Goal: Task Accomplishment & Management: Complete application form

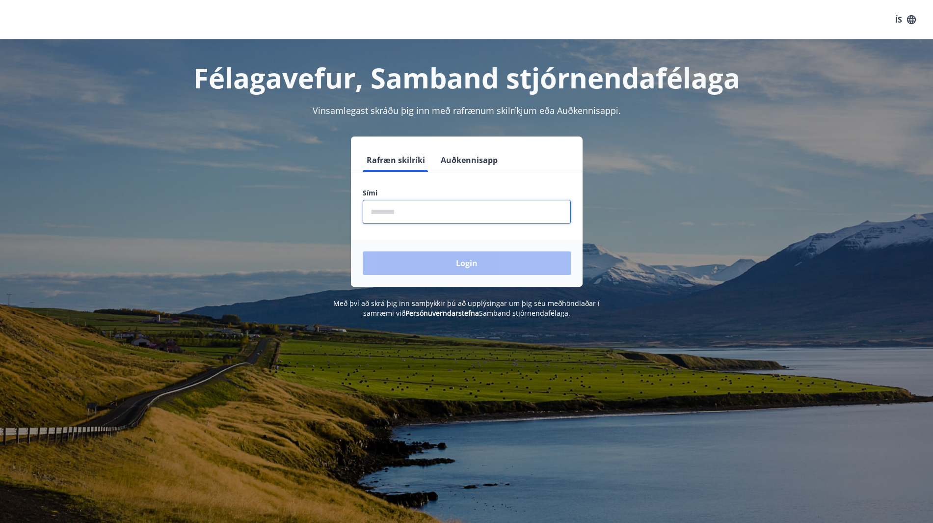
click at [389, 214] on input "phone" at bounding box center [467, 212] width 208 height 24
type input "********"
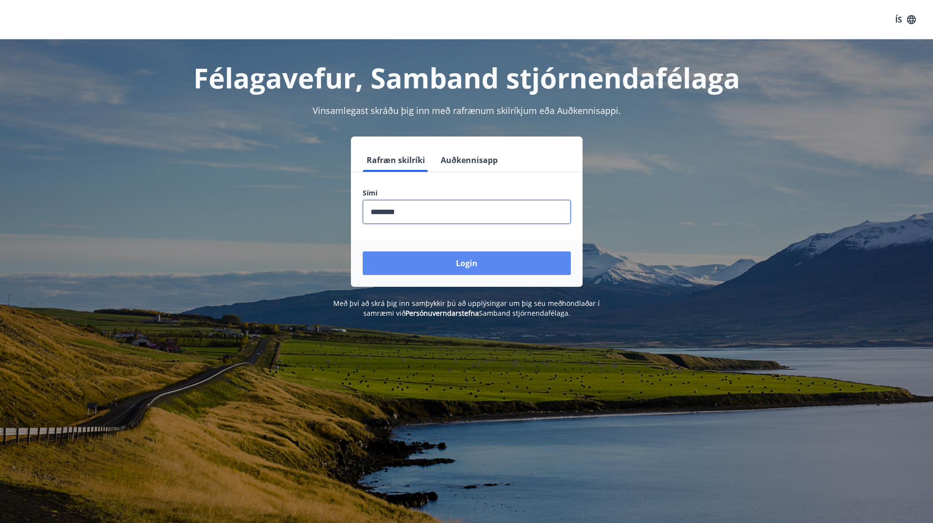
click at [468, 264] on button "Login" at bounding box center [467, 263] width 208 height 24
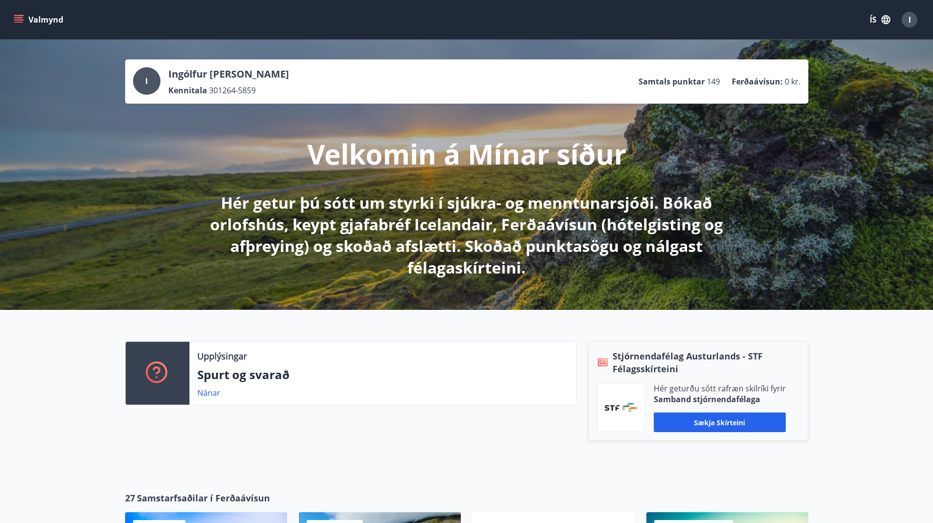
click at [15, 18] on icon "menu" at bounding box center [18, 17] width 9 height 1
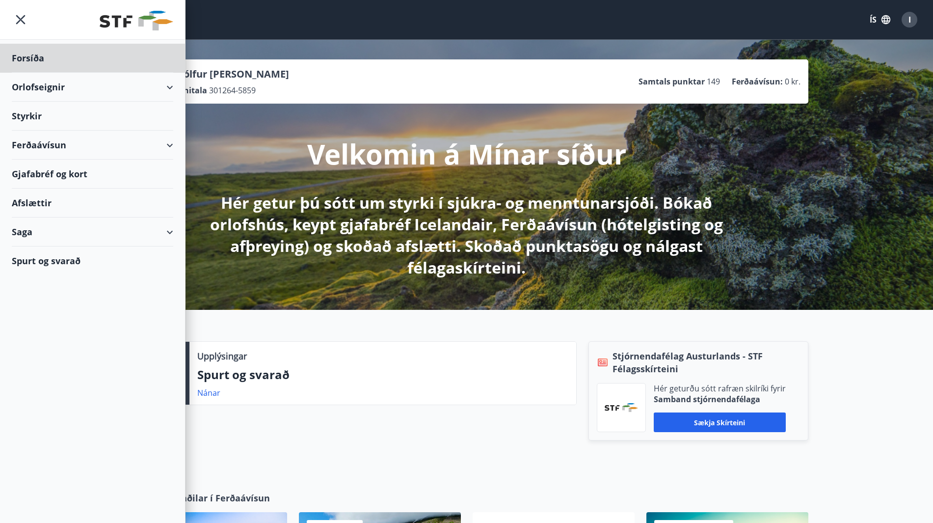
click at [26, 117] on div "Styrkir" at bounding box center [92, 116] width 161 height 29
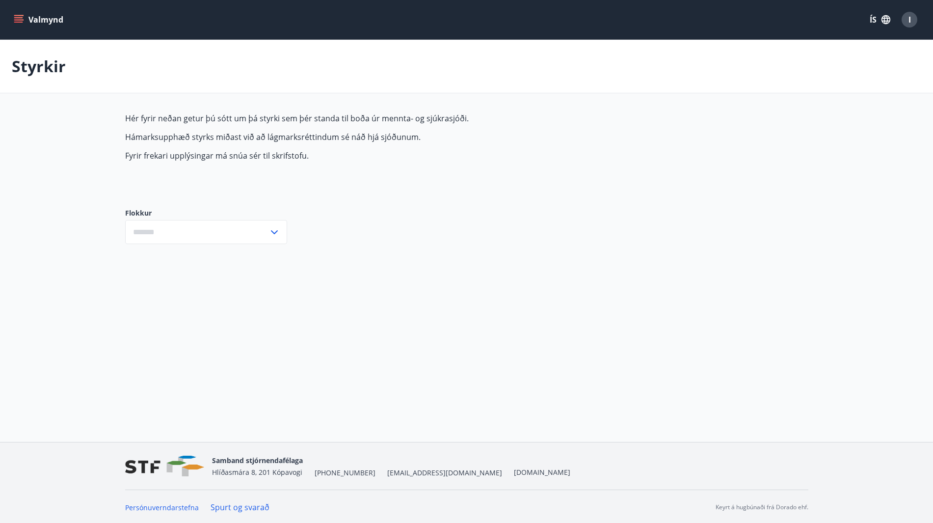
type input "***"
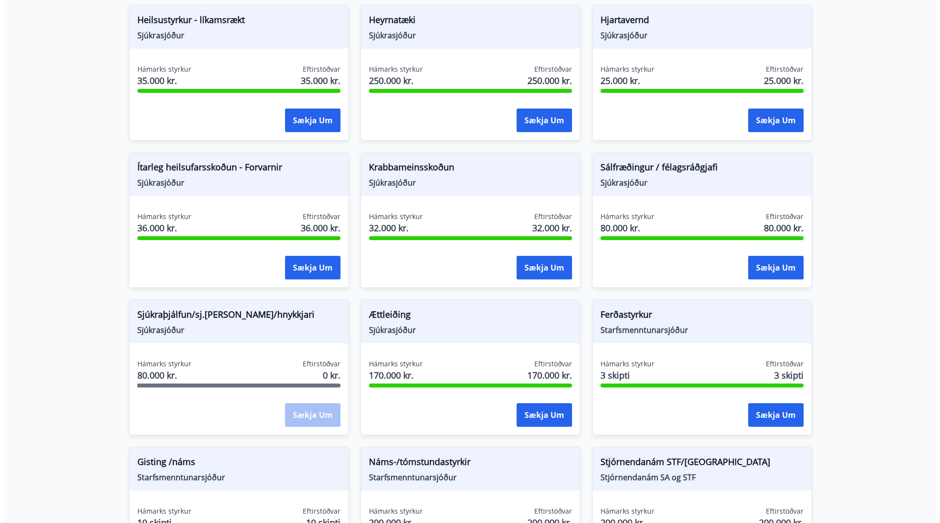
scroll to position [491, 0]
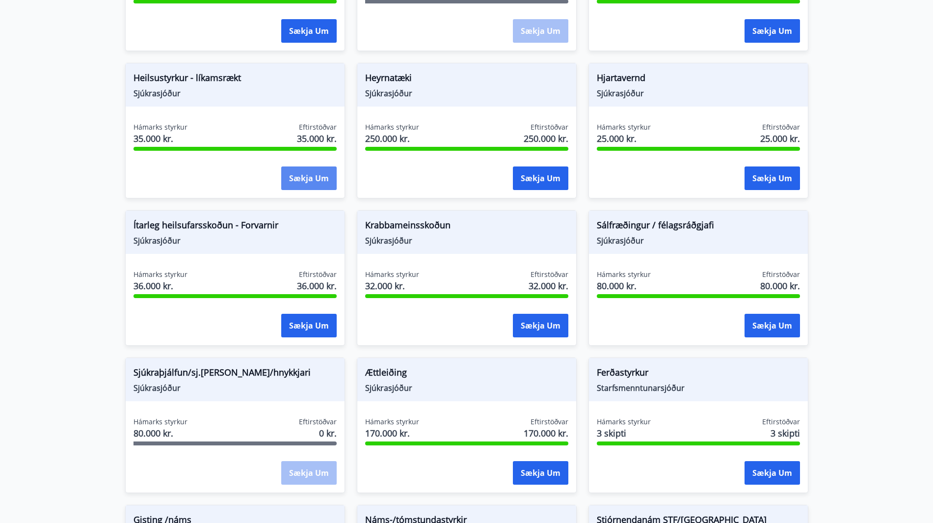
click at [305, 183] on button "Sækja um" at bounding box center [308, 178] width 55 height 24
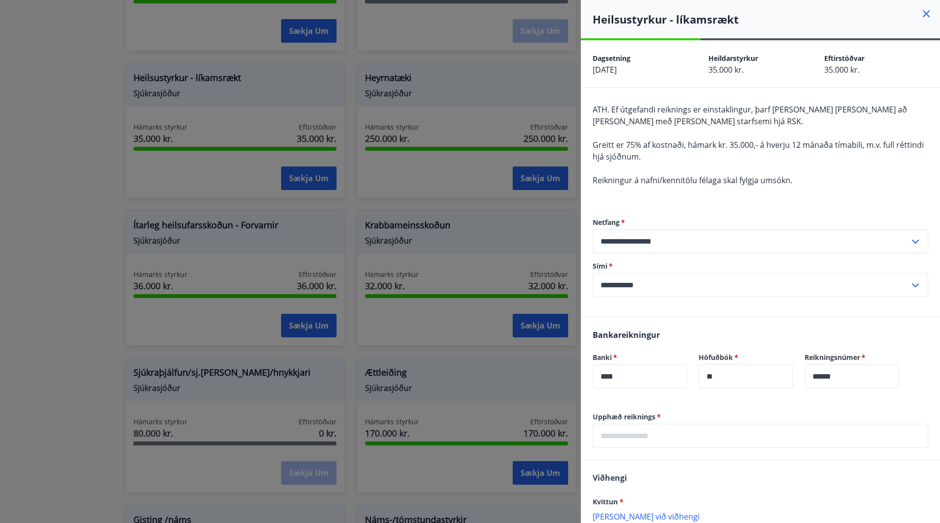
click at [626, 436] on input "text" at bounding box center [761, 435] width 336 height 24
type input "*****"
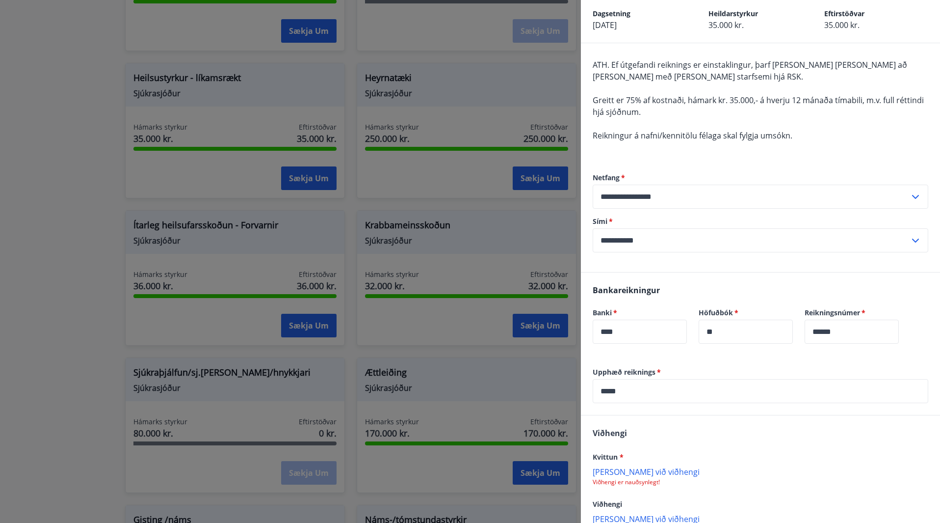
scroll to position [106, 0]
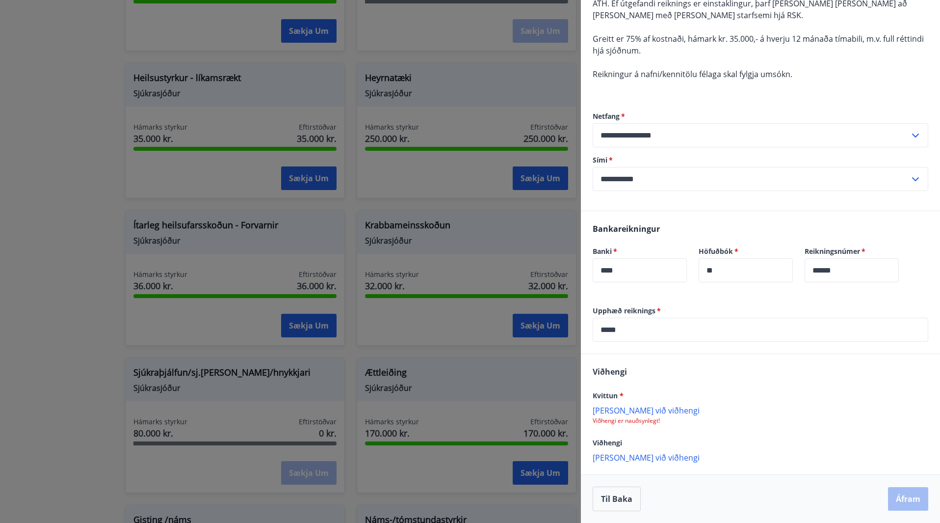
click at [626, 410] on p "[PERSON_NAME] við viðhengi" at bounding box center [761, 410] width 336 height 10
click at [901, 498] on button "Áfram" at bounding box center [908, 499] width 40 height 24
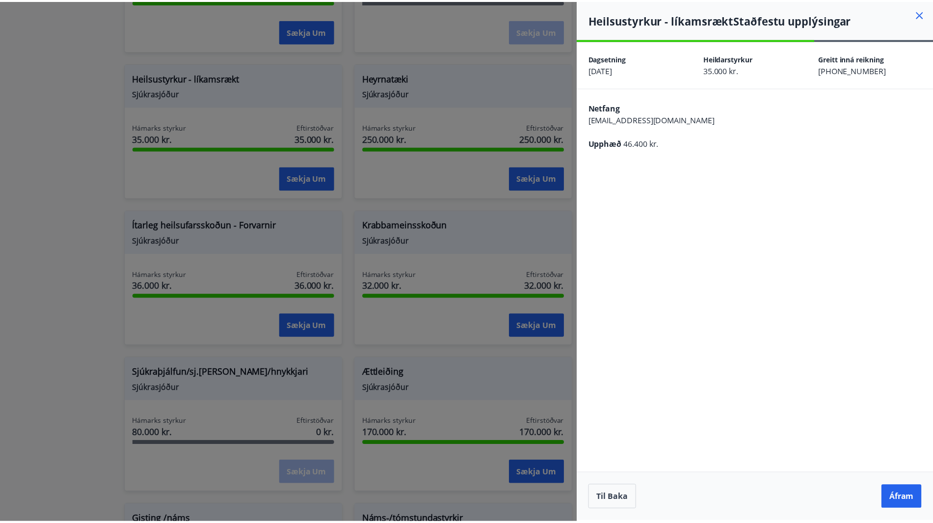
scroll to position [0, 0]
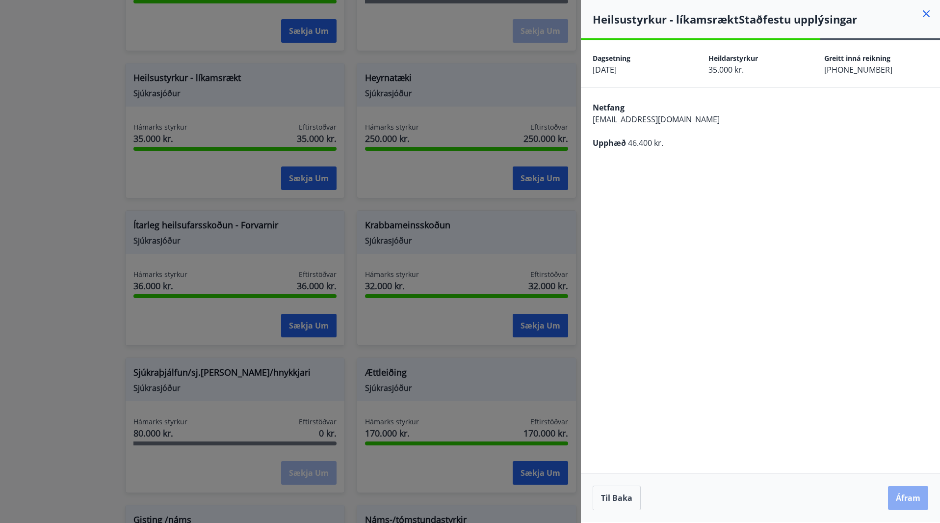
click at [912, 498] on button "Áfram" at bounding box center [908, 498] width 40 height 24
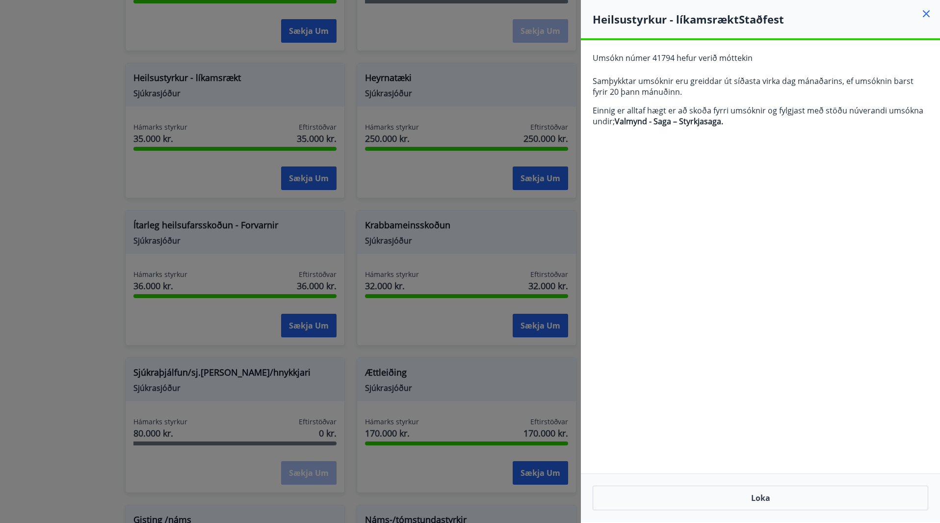
click at [925, 14] on icon at bounding box center [926, 14] width 12 height 12
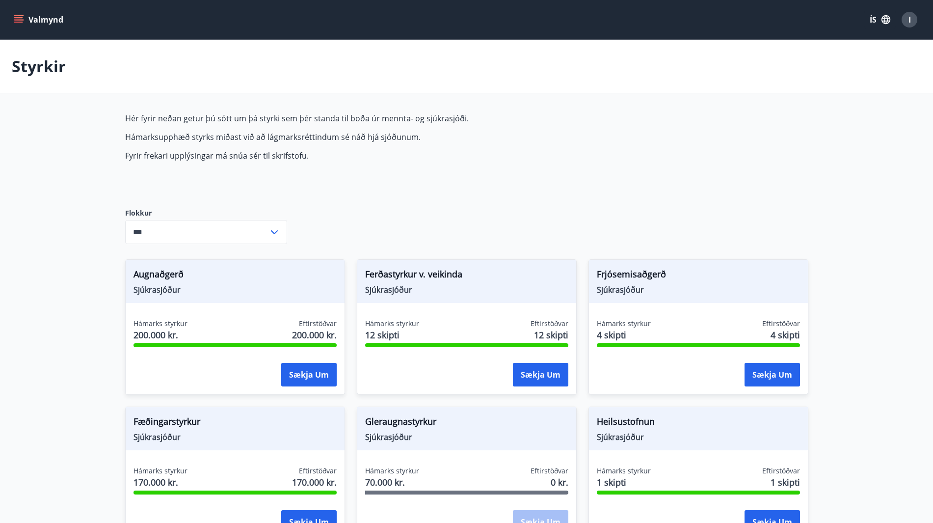
click at [17, 22] on icon "menu" at bounding box center [18, 22] width 9 height 1
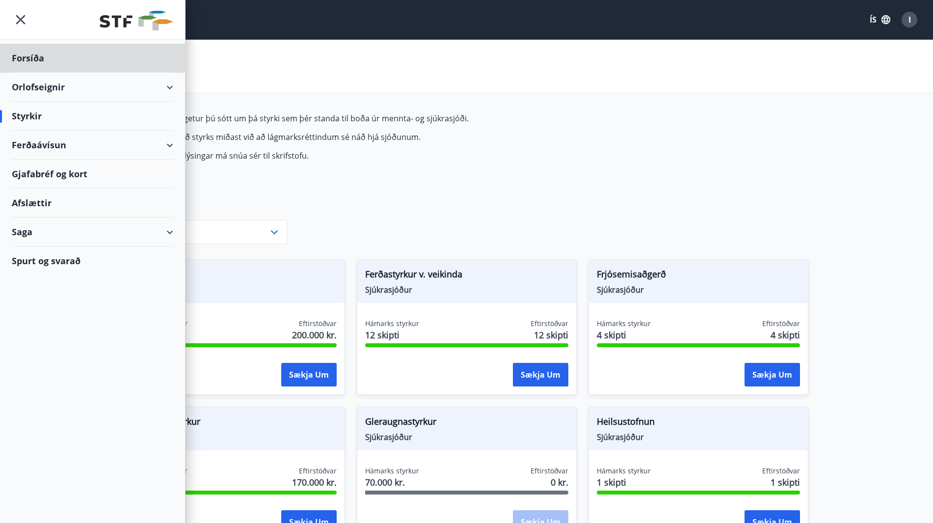
click at [26, 121] on div "Styrkir" at bounding box center [92, 116] width 161 height 29
click at [25, 118] on div "Styrkir" at bounding box center [92, 116] width 161 height 29
click at [169, 232] on div "Saga" at bounding box center [92, 231] width 161 height 29
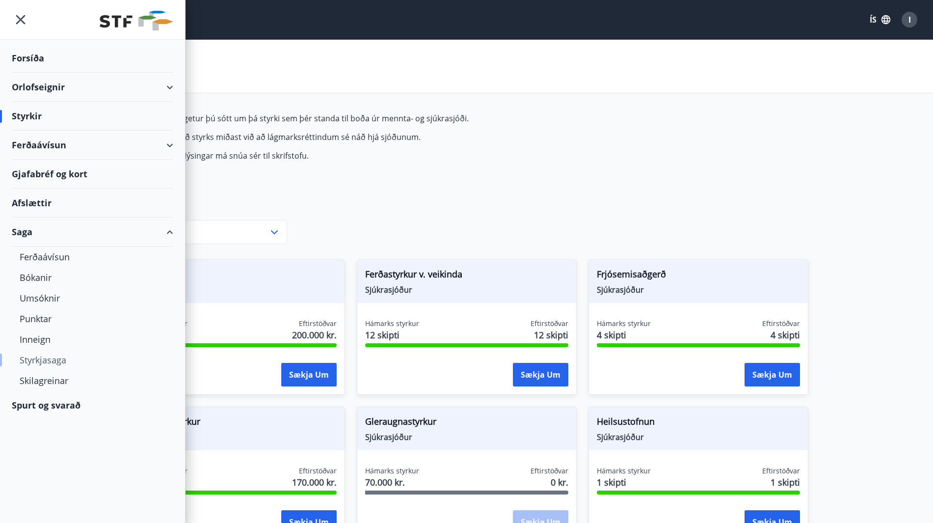
click at [54, 359] on div "Styrkjasaga" at bounding box center [93, 359] width 146 height 21
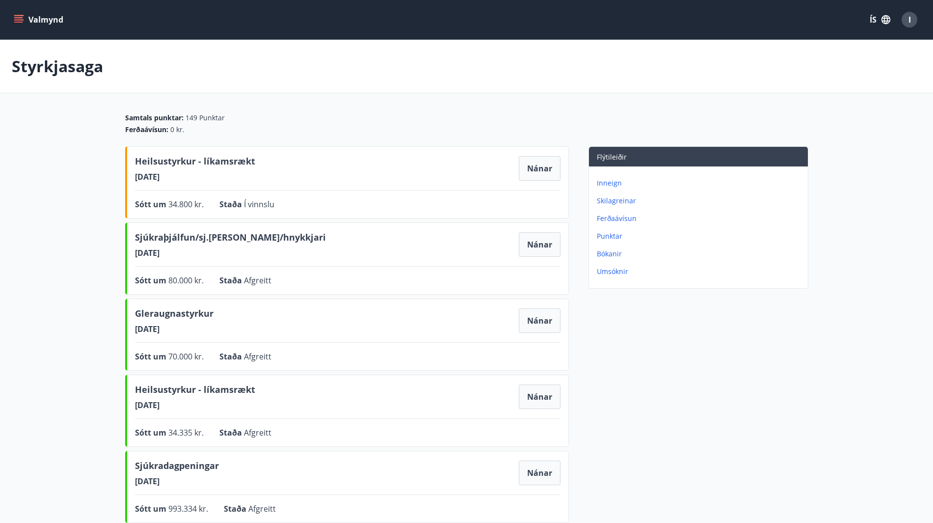
click at [19, 21] on icon "menu" at bounding box center [19, 20] width 10 height 10
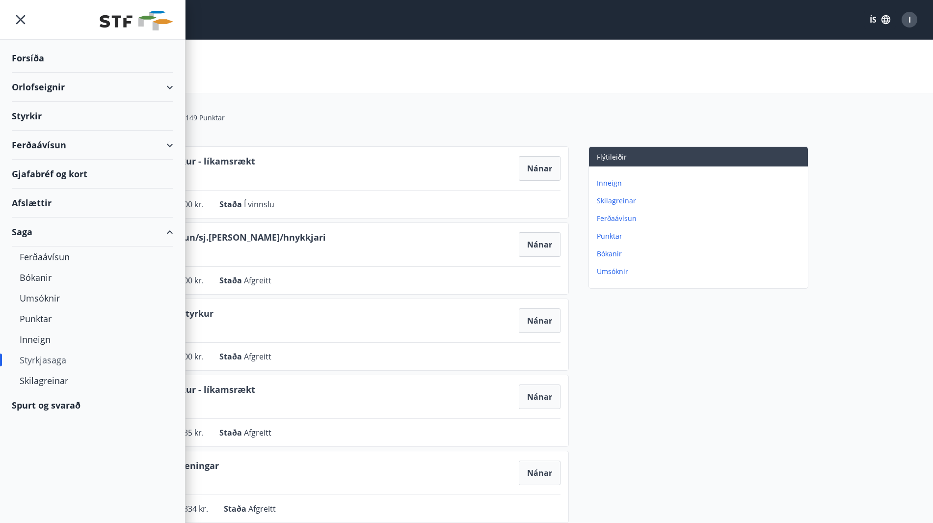
click at [168, 144] on div "Ferðaávísun" at bounding box center [92, 145] width 161 height 29
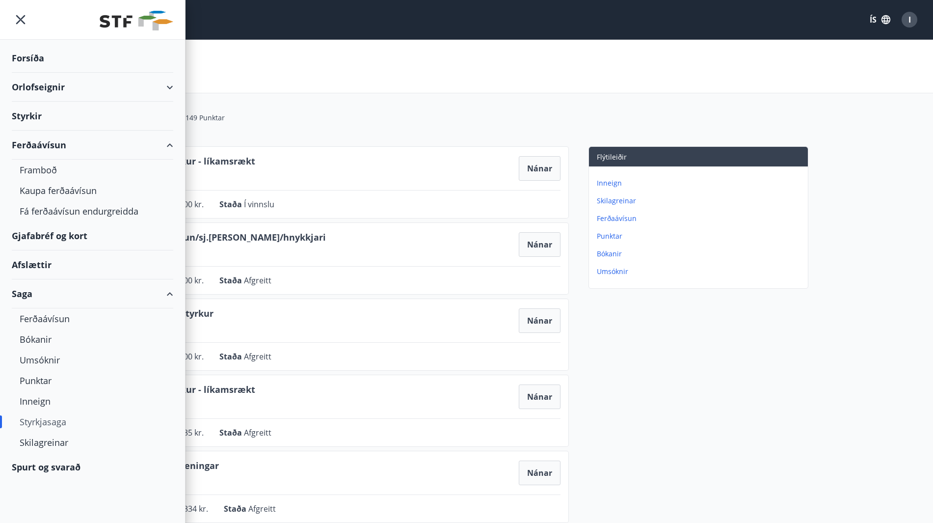
click at [168, 144] on div "Ferðaávísun" at bounding box center [92, 145] width 161 height 29
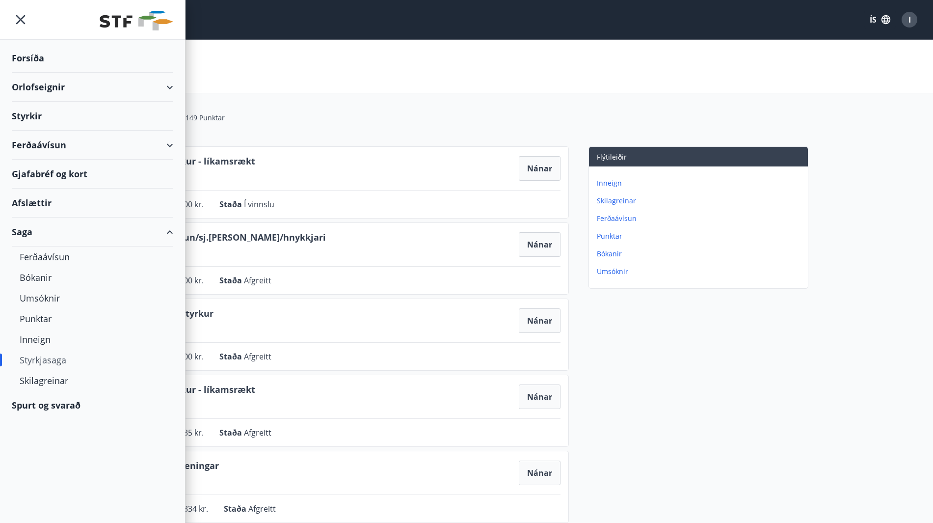
click at [168, 144] on div "Ferðaávísun" at bounding box center [92, 145] width 161 height 29
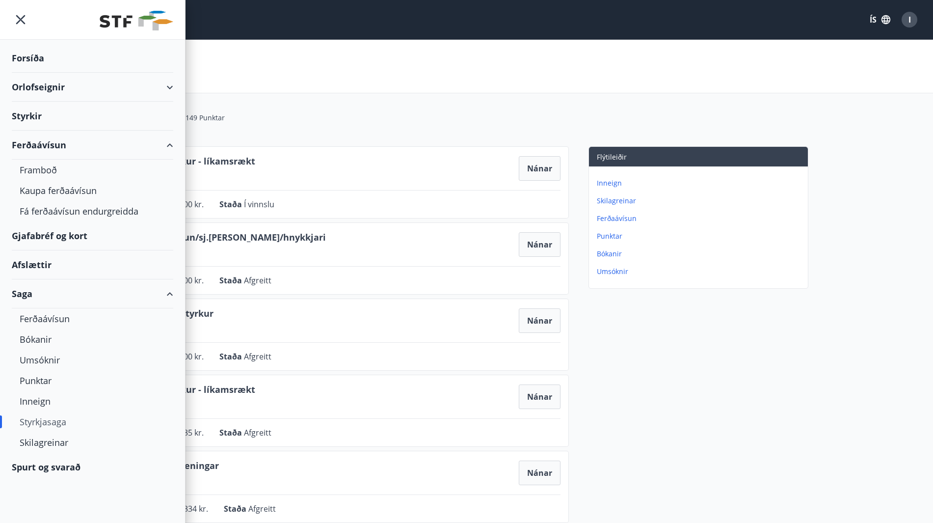
click at [168, 144] on div "Ferðaávísun" at bounding box center [92, 145] width 161 height 29
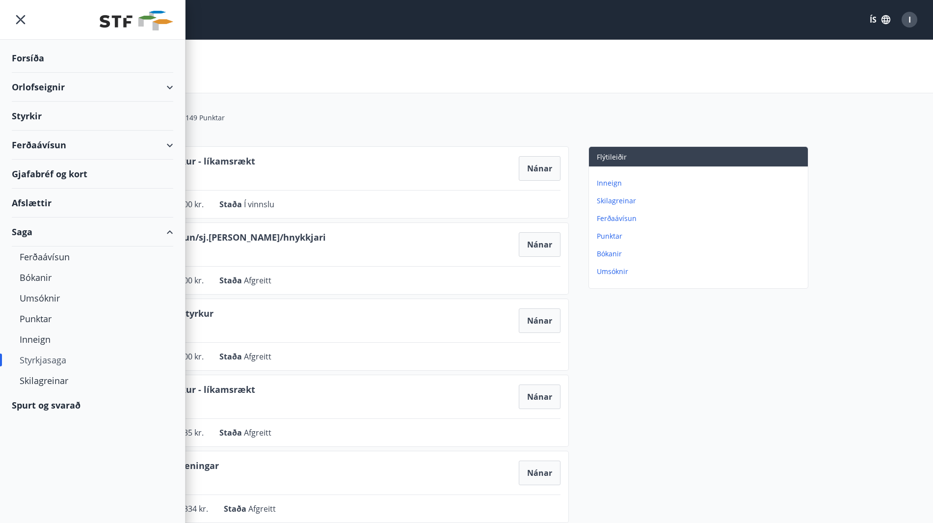
click at [171, 83] on div "Orlofseignir" at bounding box center [92, 87] width 161 height 29
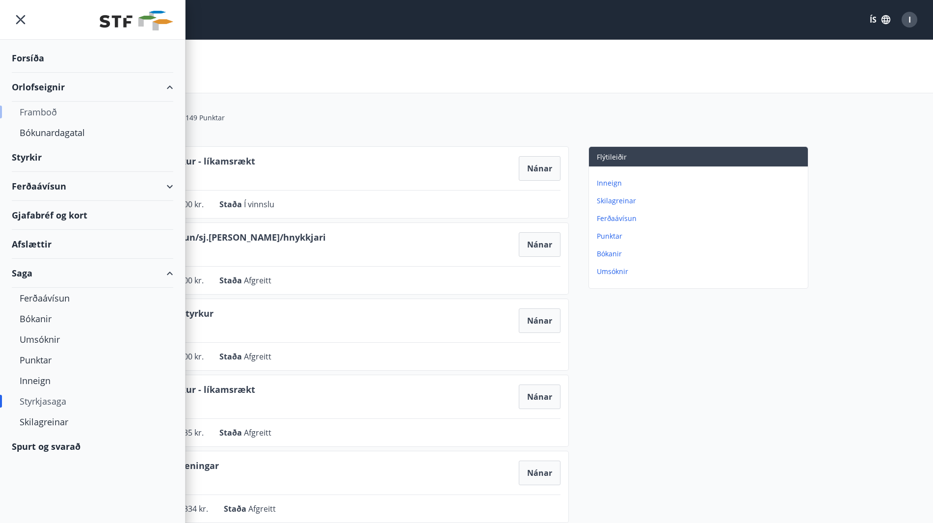
click at [44, 108] on div "Framboð" at bounding box center [93, 112] width 146 height 21
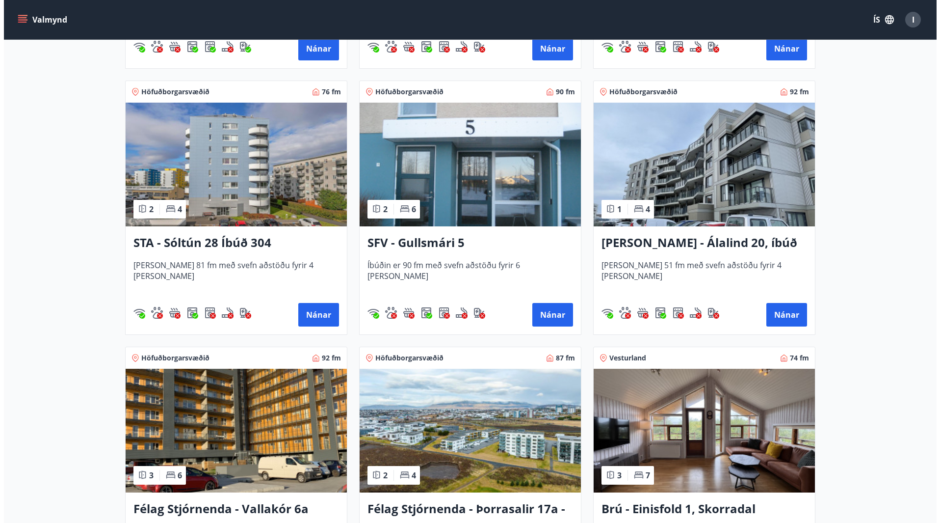
scroll to position [1079, 0]
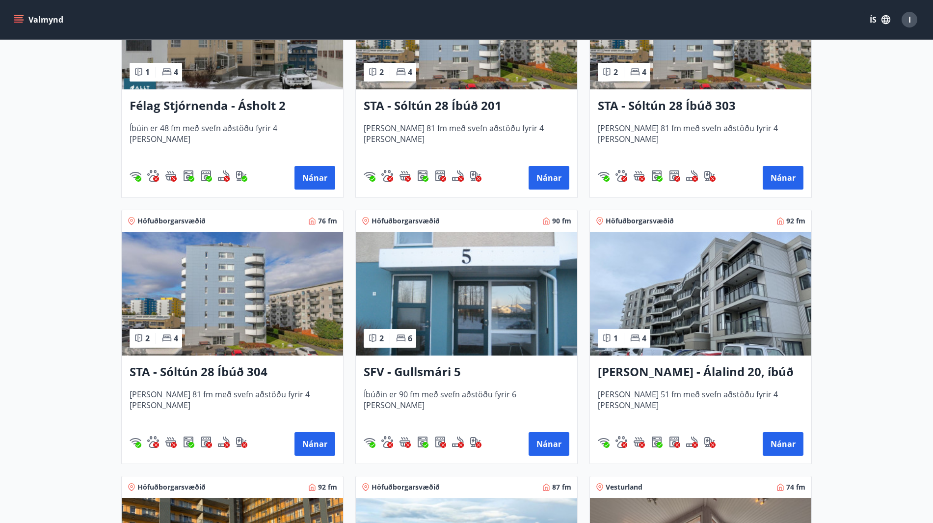
click at [912, 21] on div "I" at bounding box center [909, 20] width 16 height 16
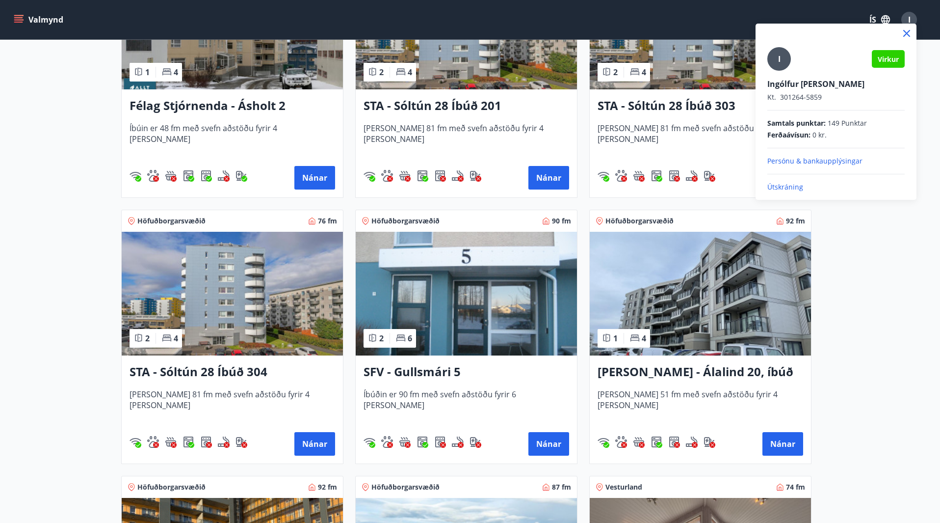
click at [787, 189] on p "Útskráning" at bounding box center [835, 187] width 137 height 10
